Goal: Use online tool/utility: Utilize a website feature to perform a specific function

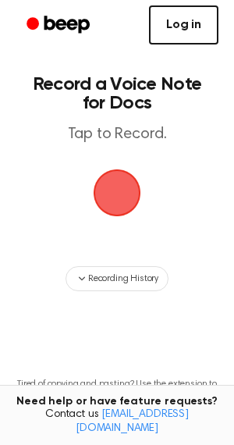
click at [198, 23] on link "Log in" at bounding box center [184, 24] width 70 height 39
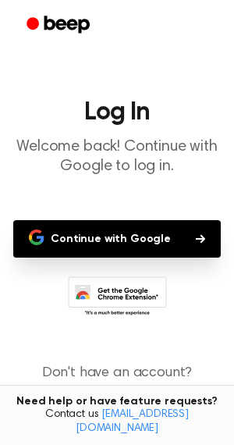
click at [198, 237] on icon "button" at bounding box center [200, 238] width 9 height 9
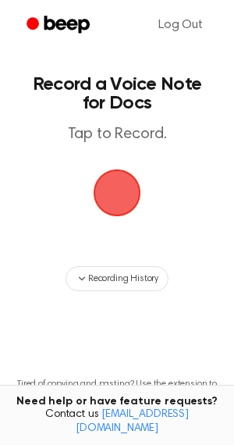
click at [129, 201] on span "button" at bounding box center [117, 193] width 44 height 44
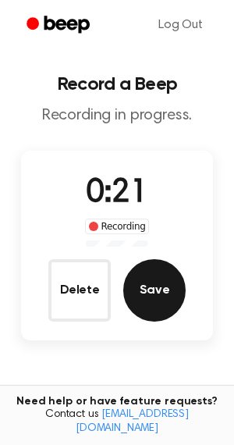
click at [167, 279] on button "Save" at bounding box center [154, 290] width 62 height 62
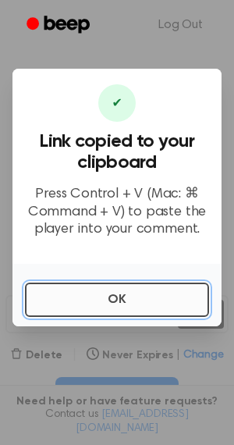
click at [89, 299] on button "OK" at bounding box center [117, 300] width 184 height 34
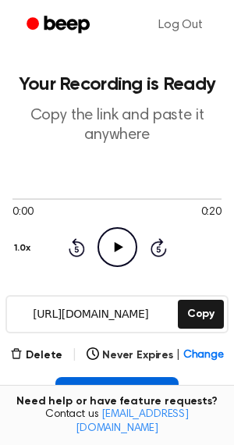
click at [108, 381] on button "Insert into Doc" at bounding box center [117, 394] width 124 height 34
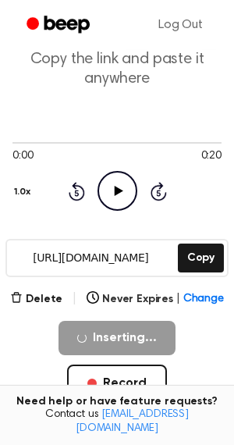
scroll to position [82, 0]
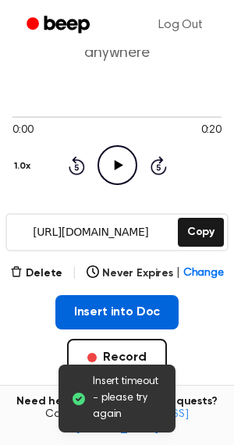
click at [130, 301] on button "Insert into Doc" at bounding box center [117, 312] width 124 height 34
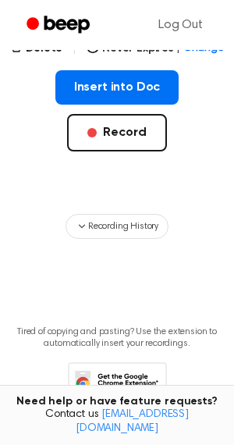
scroll to position [277, 0]
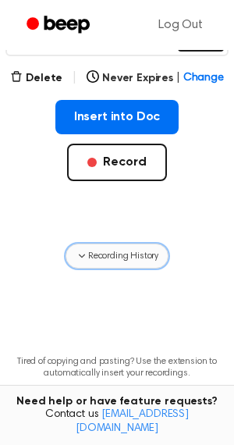
click at [77, 262] on button "Recording History" at bounding box center [117, 256] width 103 height 25
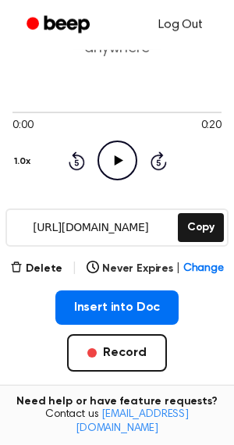
scroll to position [30, 0]
